Goal: Task Accomplishment & Management: Manage account settings

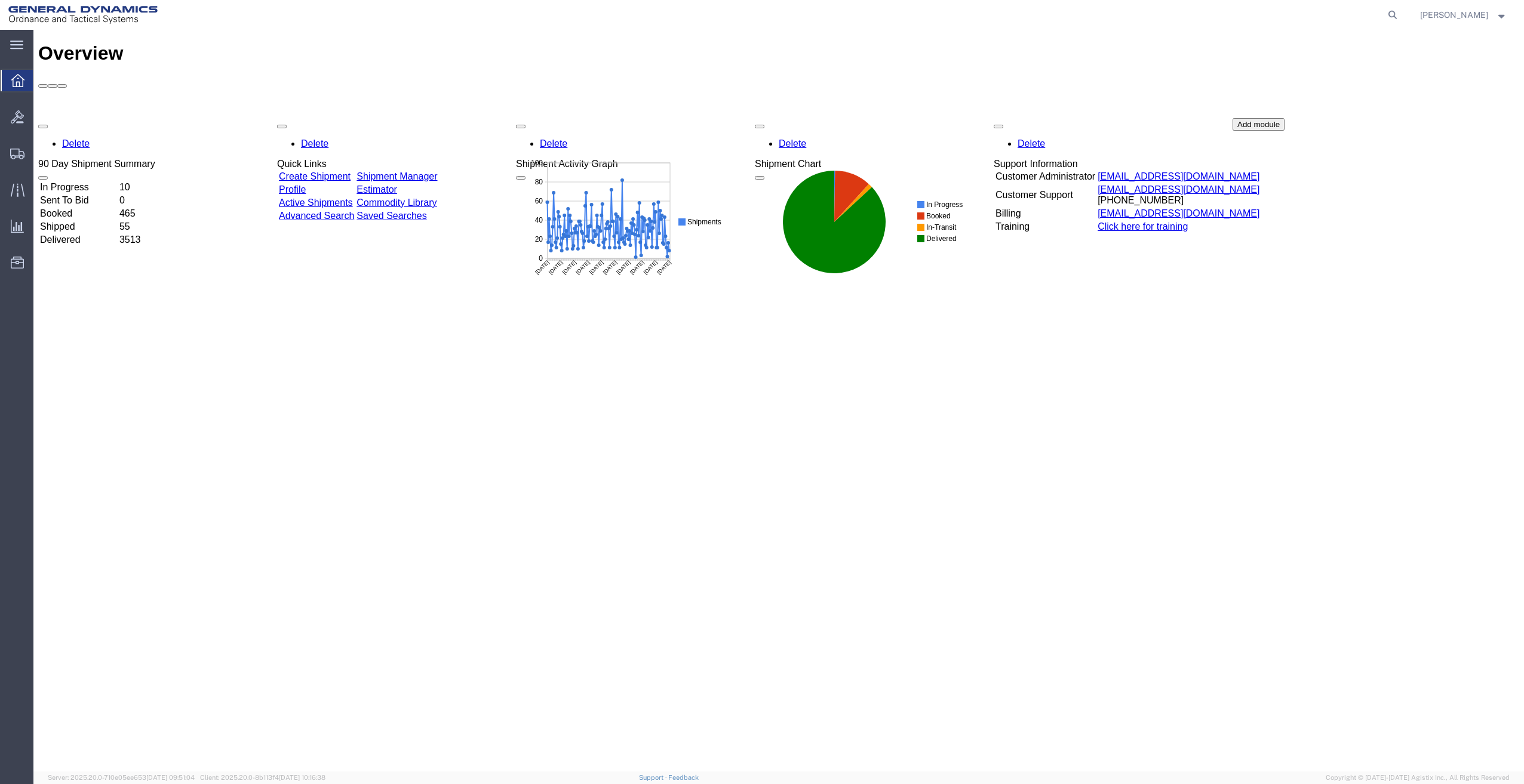
click at [19, 155] on icon at bounding box center [18, 154] width 14 height 11
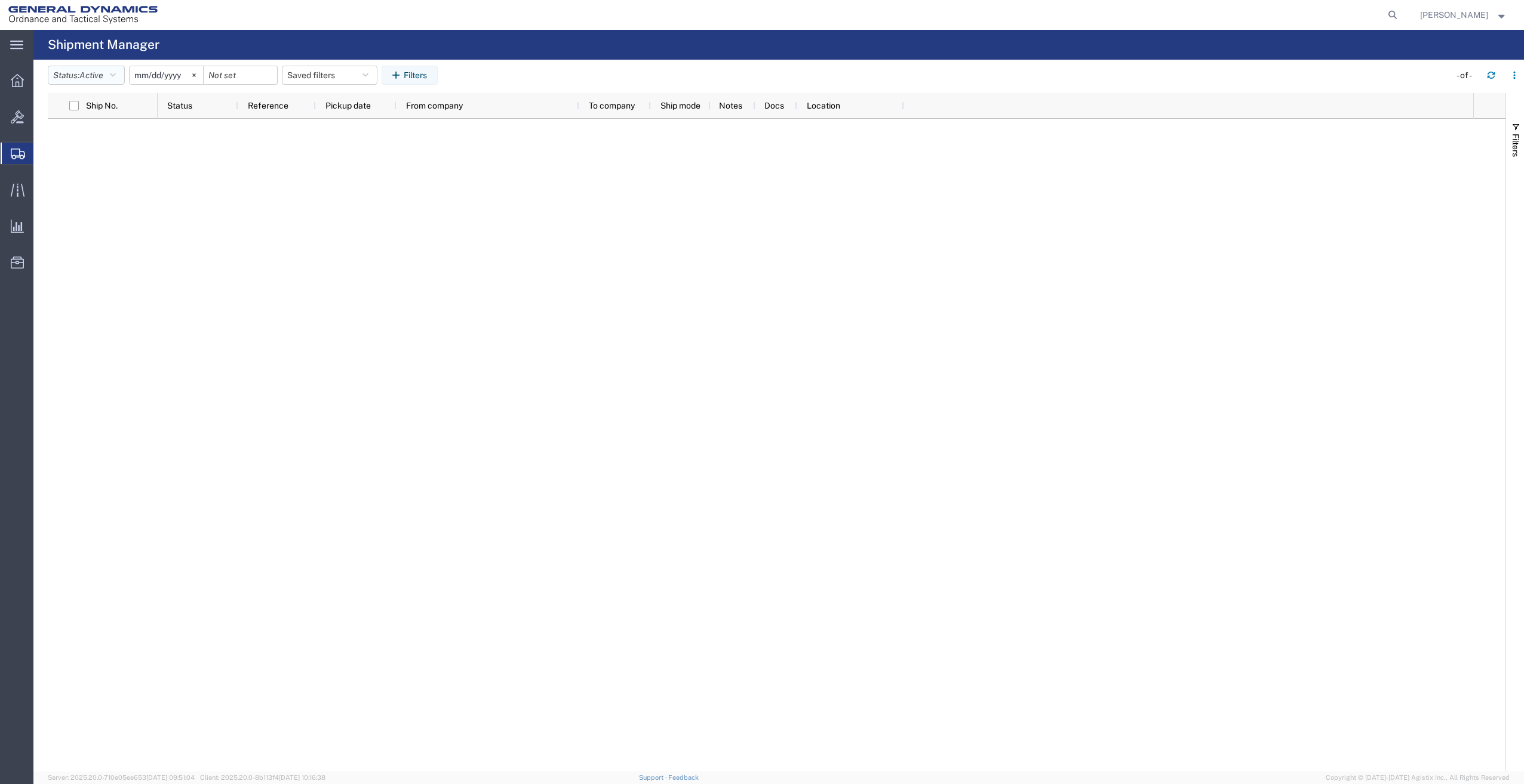
click at [111, 75] on button "Status: Active" at bounding box center [86, 76] width 77 height 19
click at [70, 143] on span "All" at bounding box center [118, 138] width 139 height 18
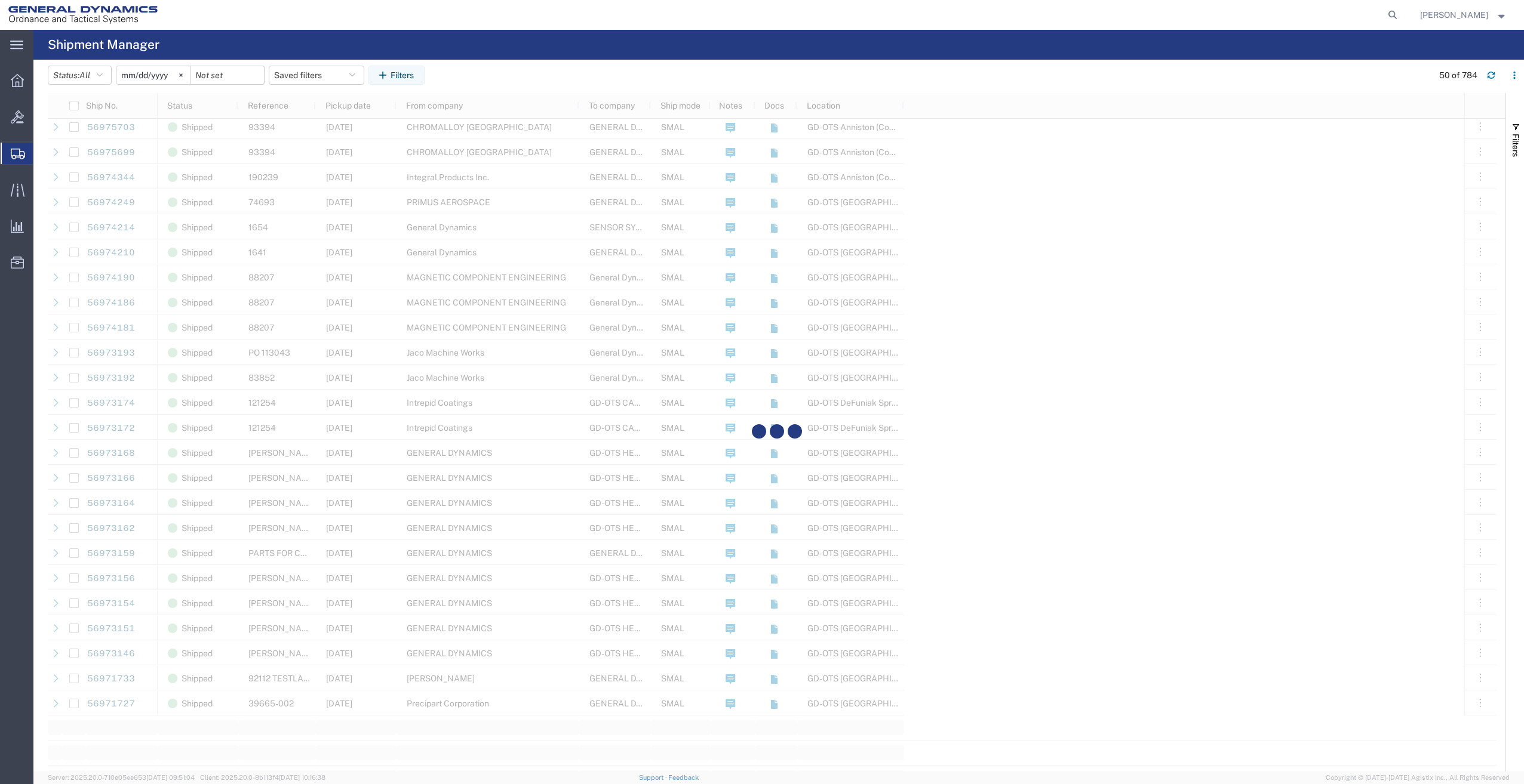
scroll to position [955, 0]
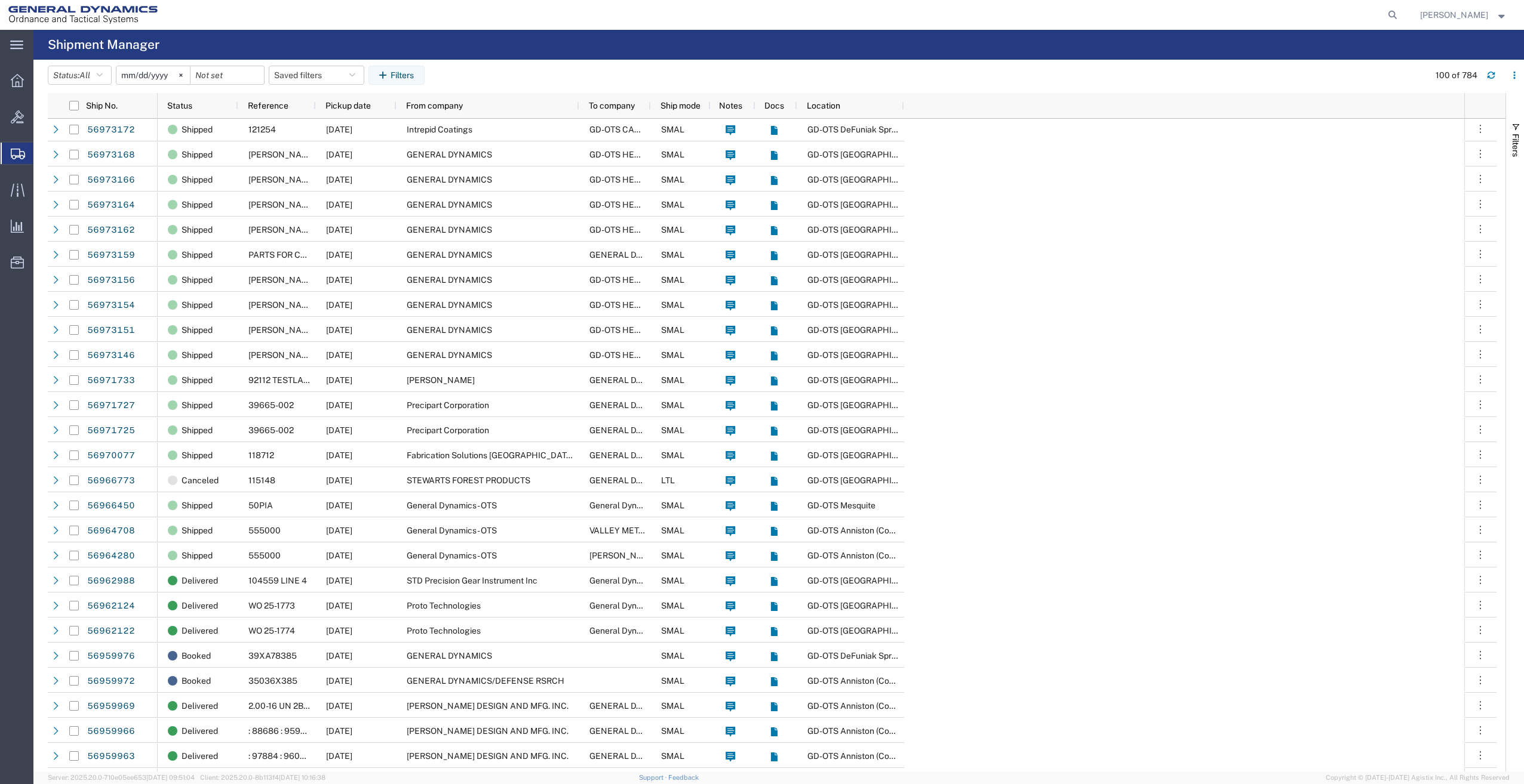
click at [839, 109] on span "Location" at bounding box center [824, 105] width 33 height 10
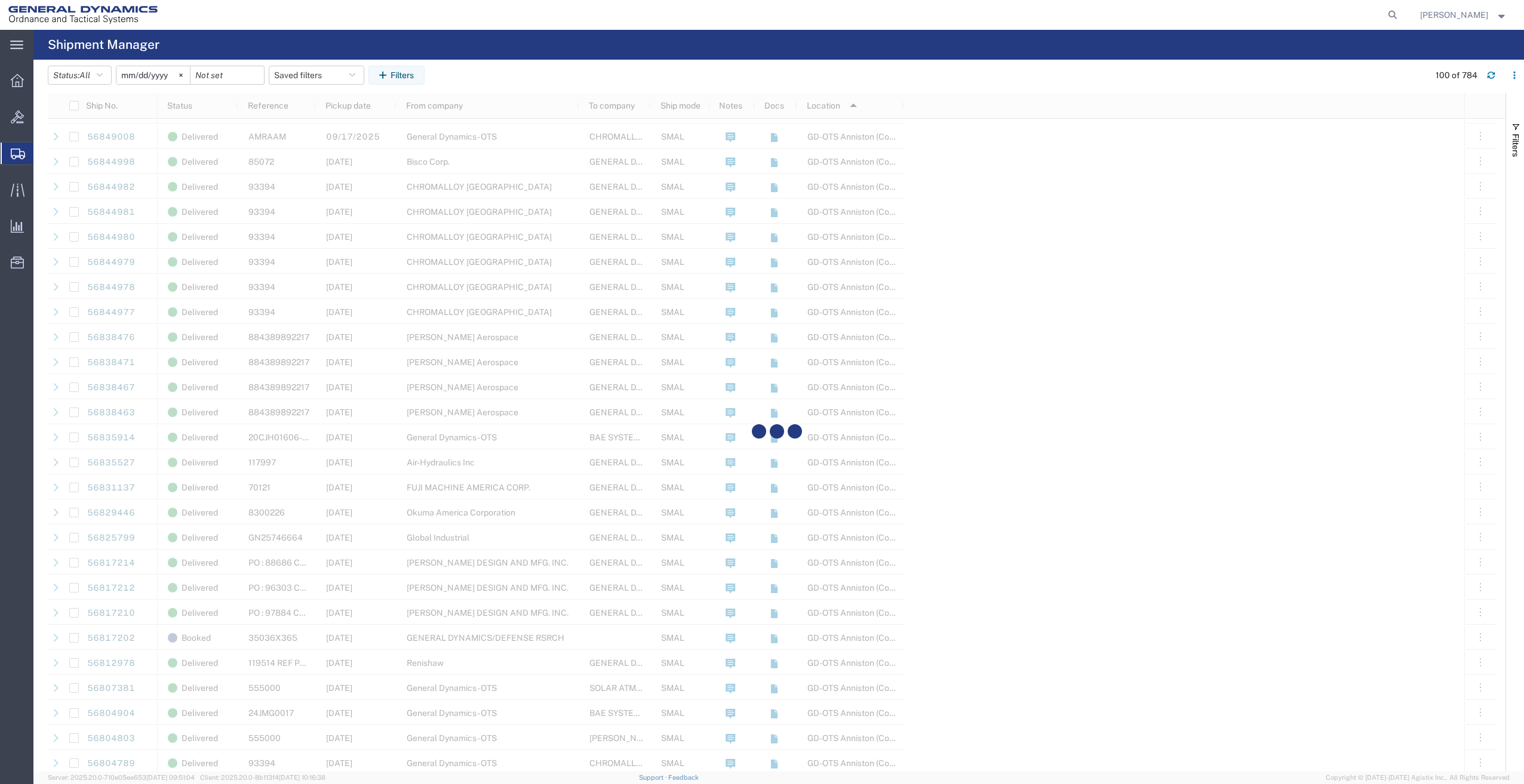
scroll to position [2149, 0]
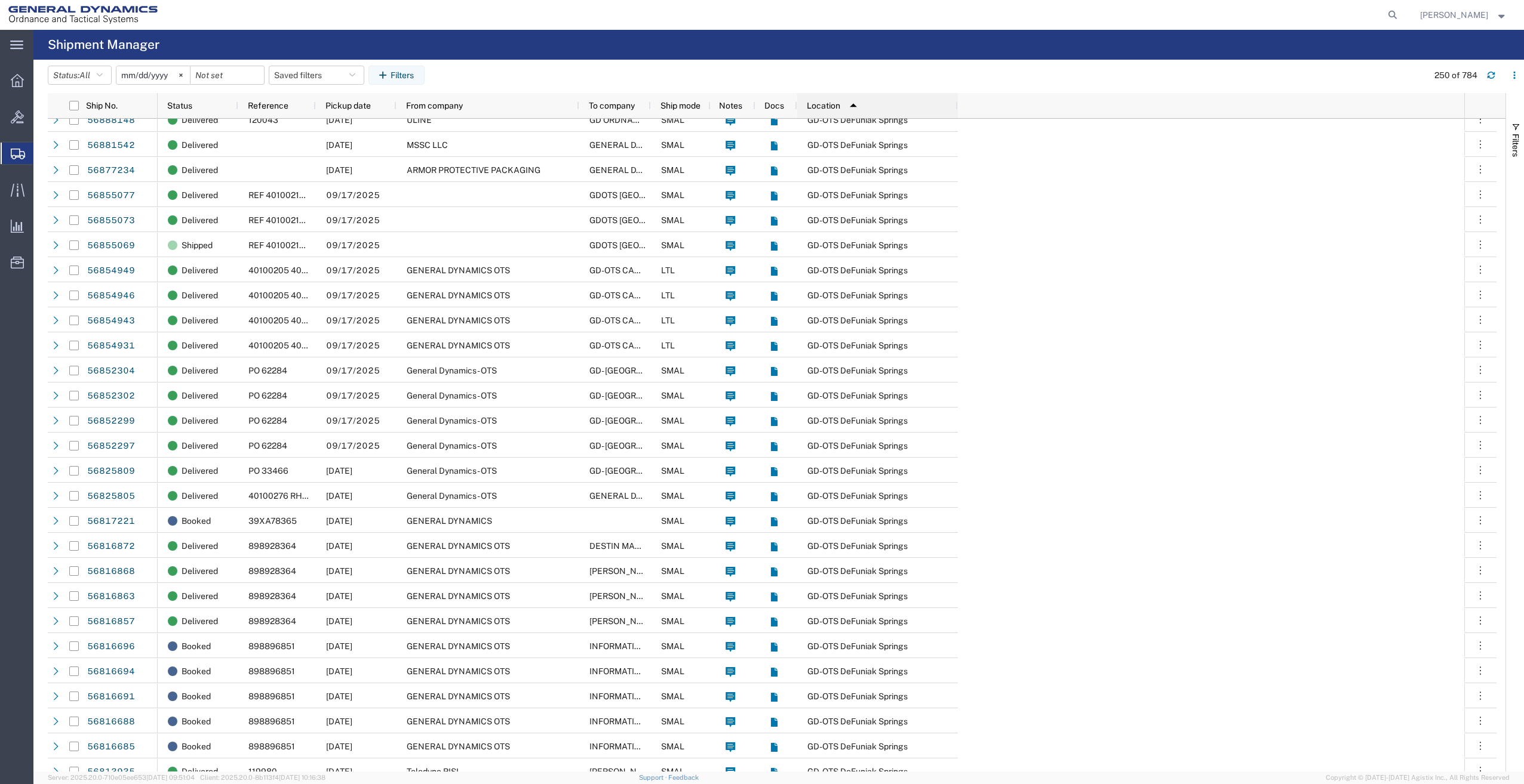
drag, startPoint x: 903, startPoint y: 107, endPoint x: 957, endPoint y: 115, distance: 54.6
click at [957, 115] on div at bounding box center [957, 105] width 4 height 25
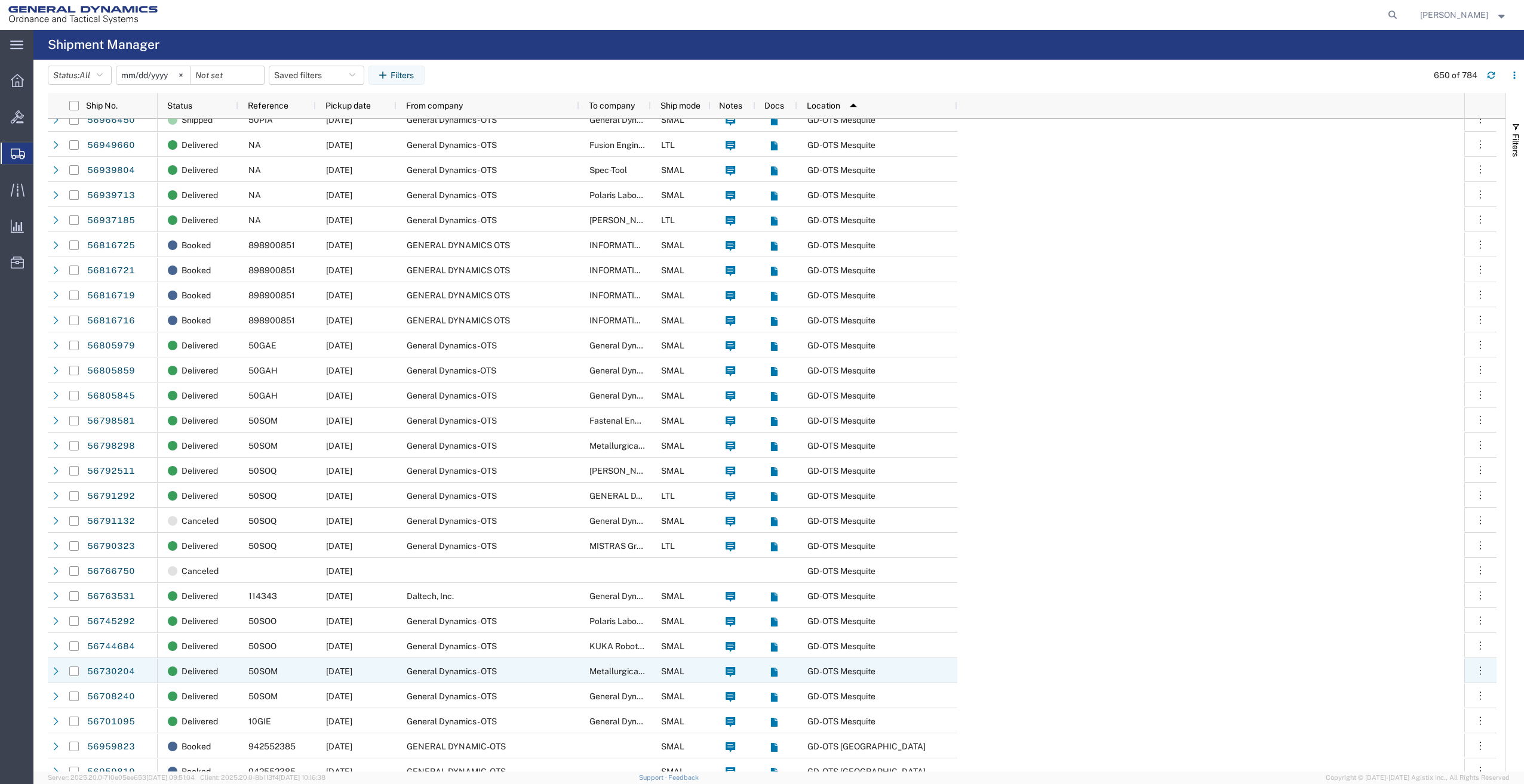
scroll to position [14208, 0]
